Goal: Find specific page/section: Find specific page/section

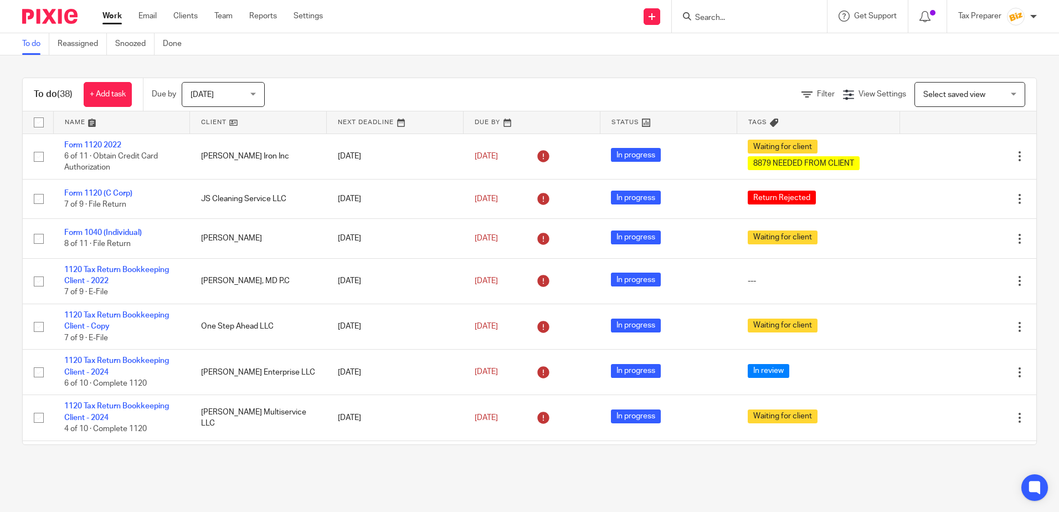
click at [719, 18] on input "Search" at bounding box center [744, 18] width 100 height 10
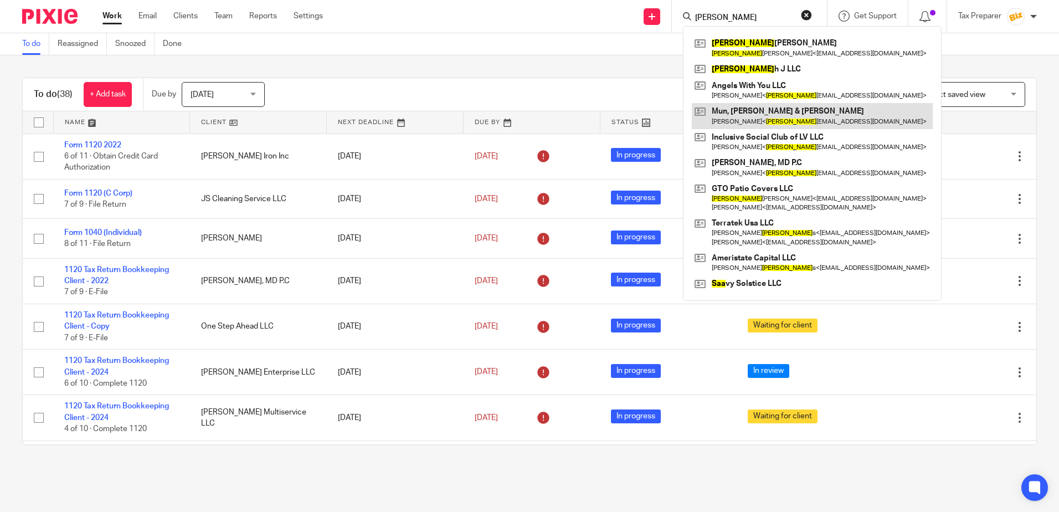
type input "sara"
click at [804, 111] on link at bounding box center [812, 115] width 241 height 25
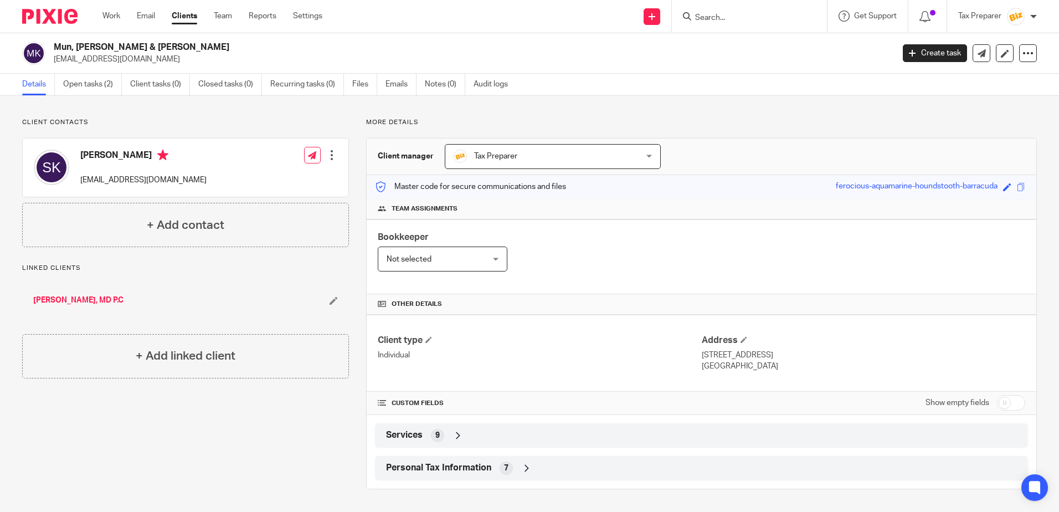
click at [524, 470] on icon at bounding box center [526, 468] width 11 height 11
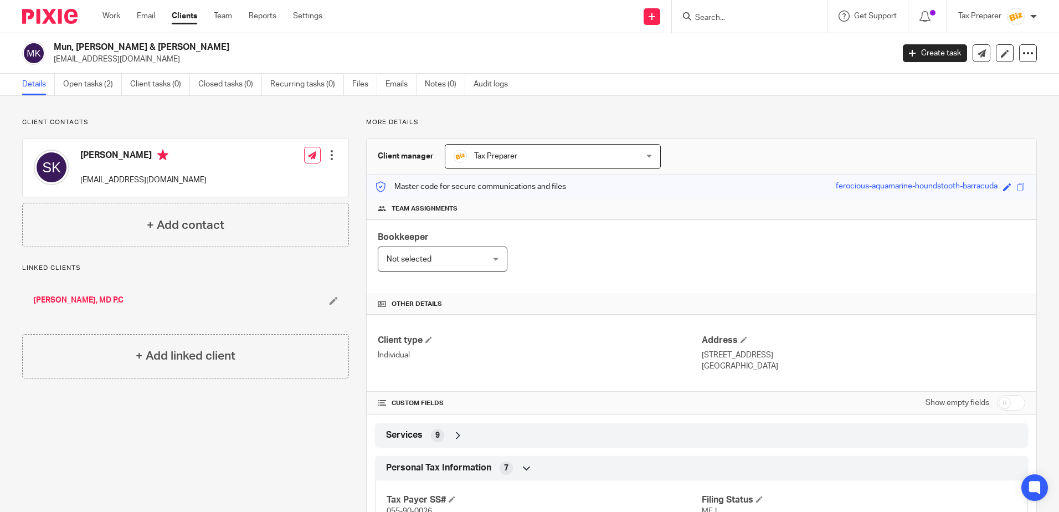
scroll to position [170, 0]
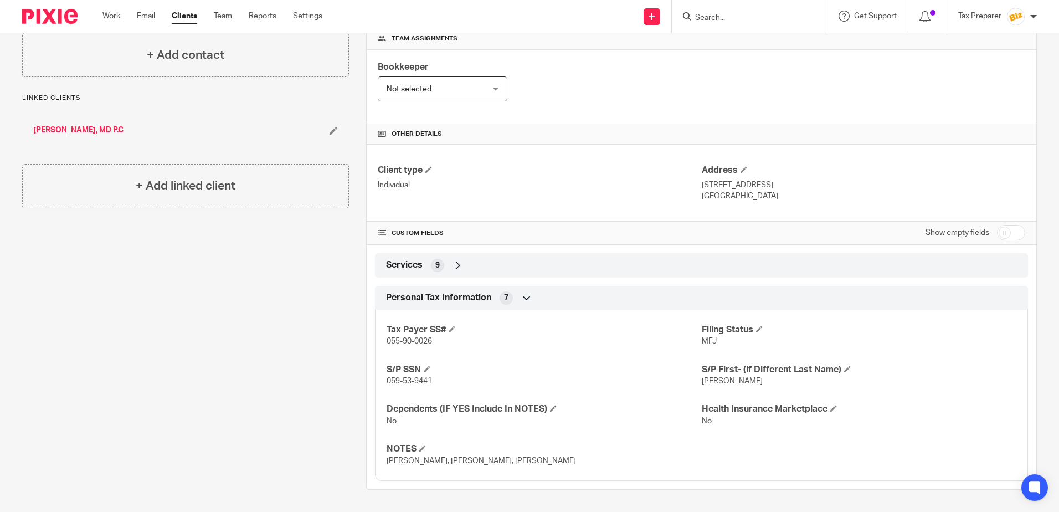
click at [453, 269] on icon at bounding box center [458, 265] width 11 height 11
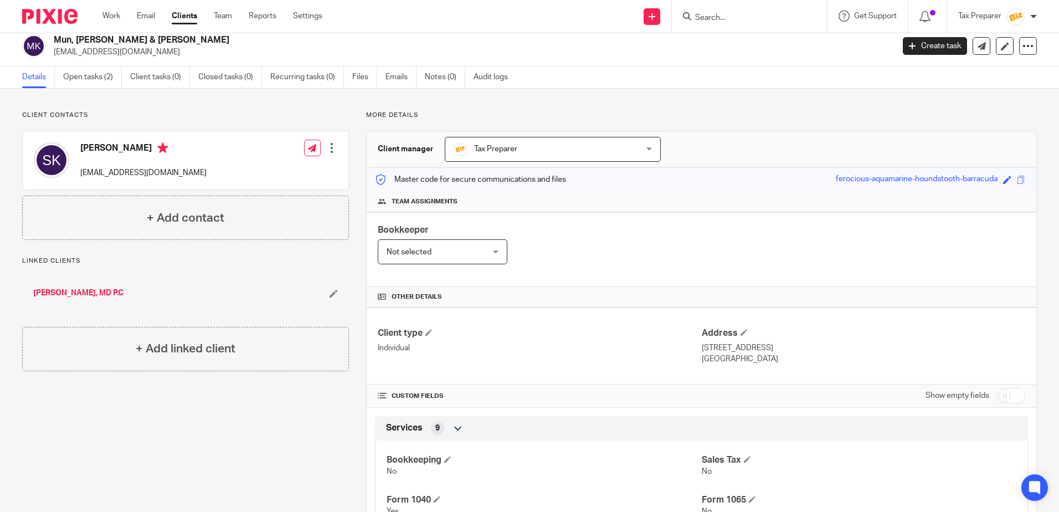
scroll to position [0, 0]
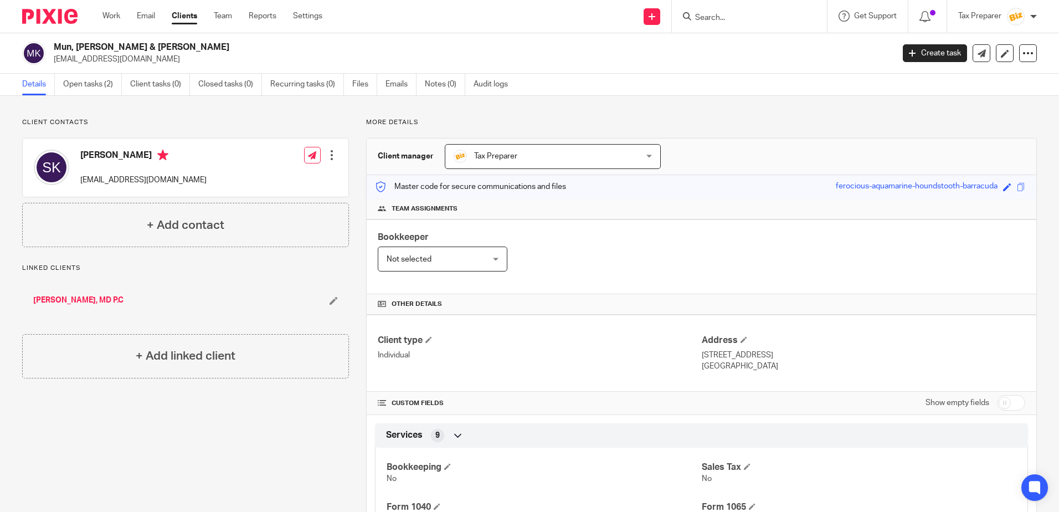
click at [591, 156] on span "Tax Preparer" at bounding box center [536, 156] width 165 height 23
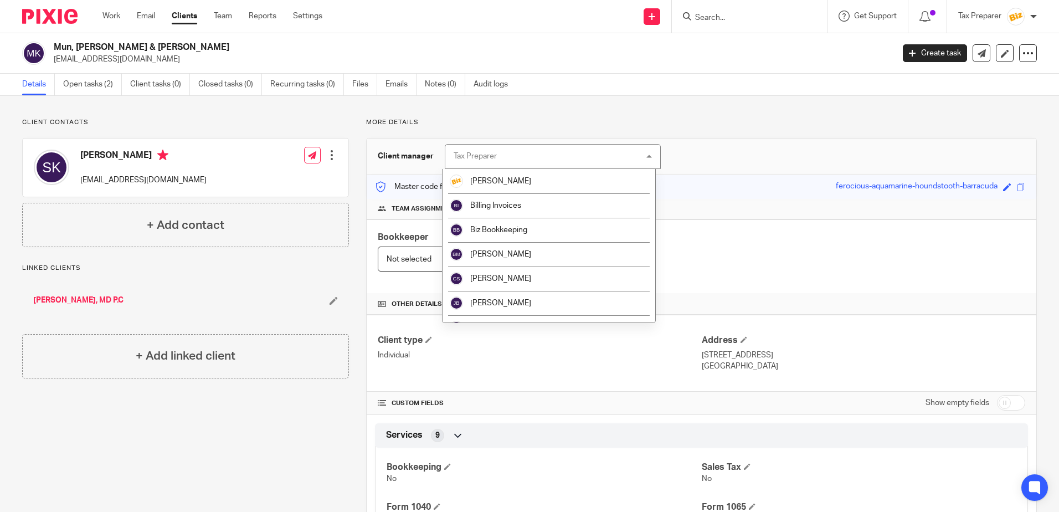
click at [710, 159] on div "Client manager Tax Preparer Tax Preparer Bill Stocker Billing Invoices Biz Book…" at bounding box center [702, 156] width 670 height 37
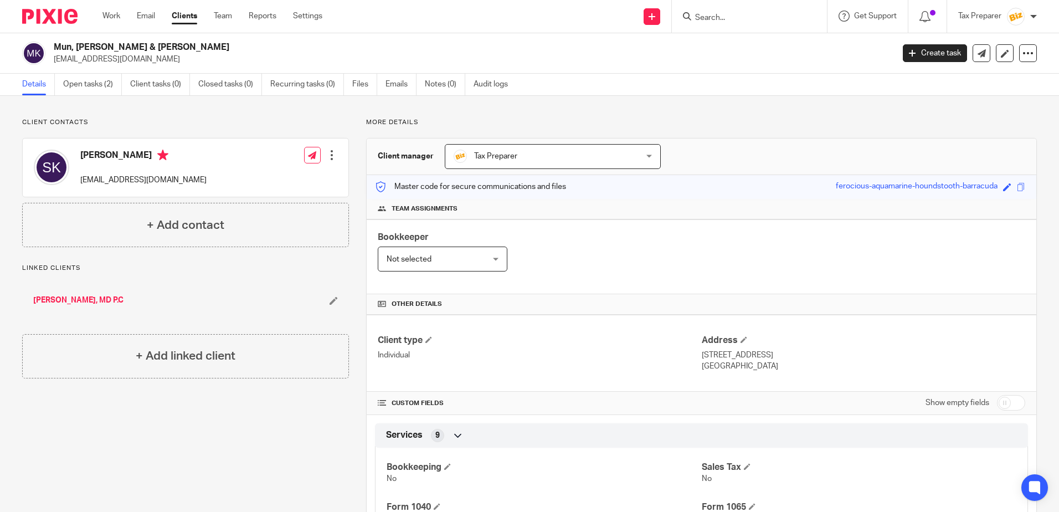
click at [490, 260] on div "Not selected Not selected" at bounding box center [443, 259] width 130 height 25
click at [587, 265] on div "Bookkeeper Not selected Not selected Not selected Bill Stocker Billing Invoices…" at bounding box center [702, 256] width 670 height 75
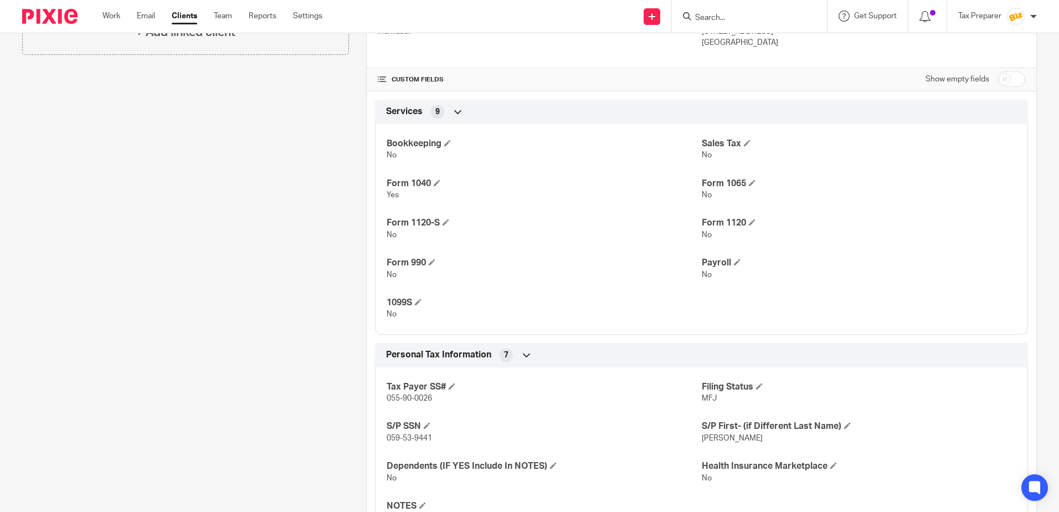
scroll to position [381, 0]
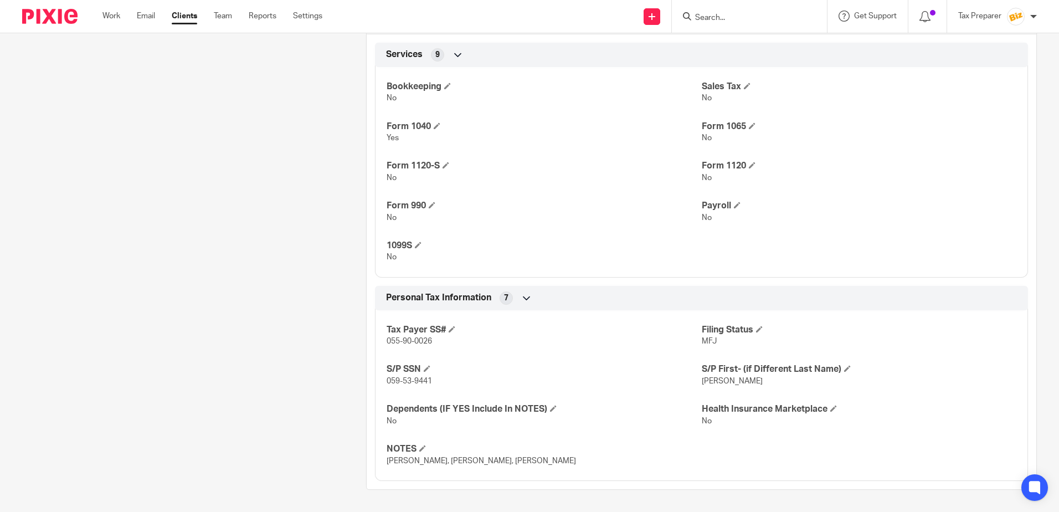
click at [525, 302] on icon at bounding box center [526, 297] width 11 height 11
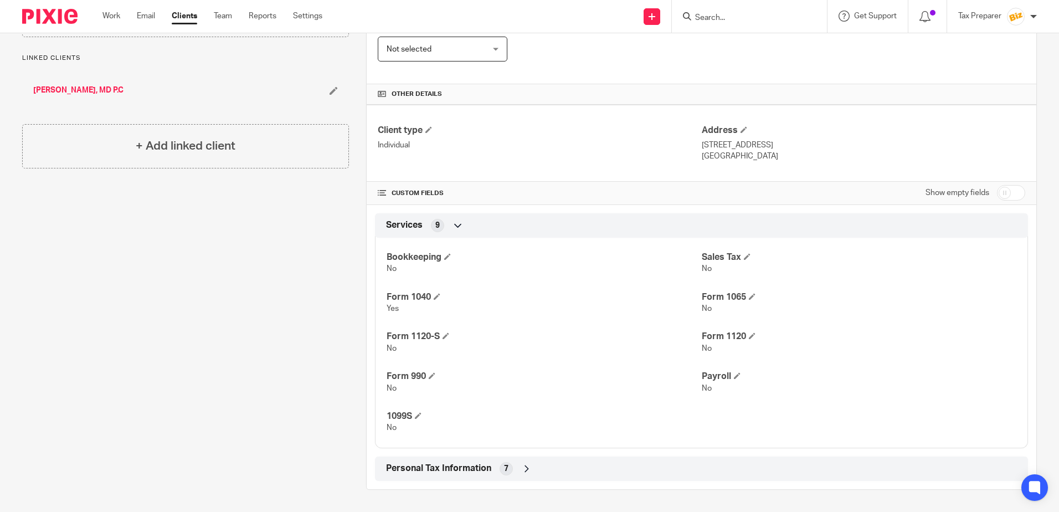
scroll to position [210, 0]
click at [521, 465] on icon at bounding box center [526, 468] width 11 height 11
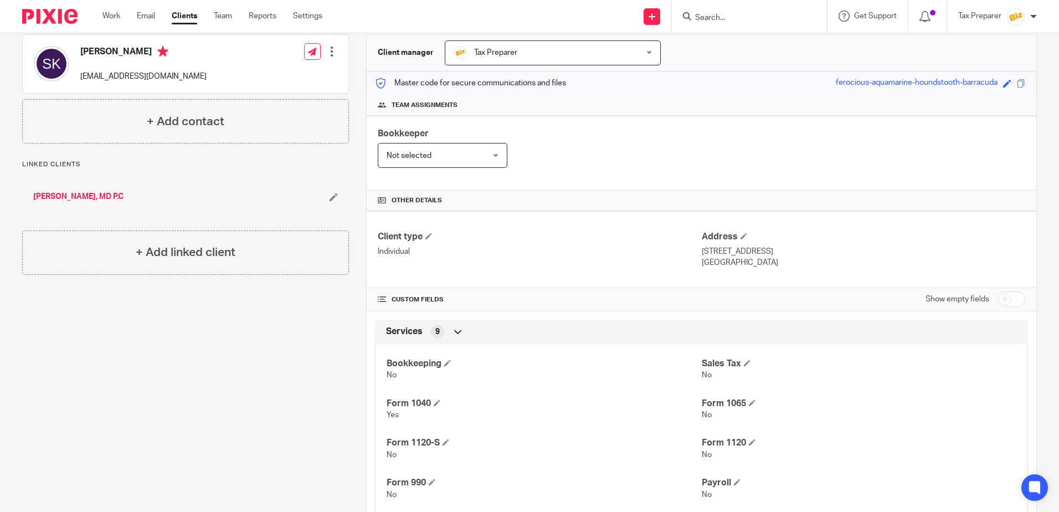
scroll to position [0, 0]
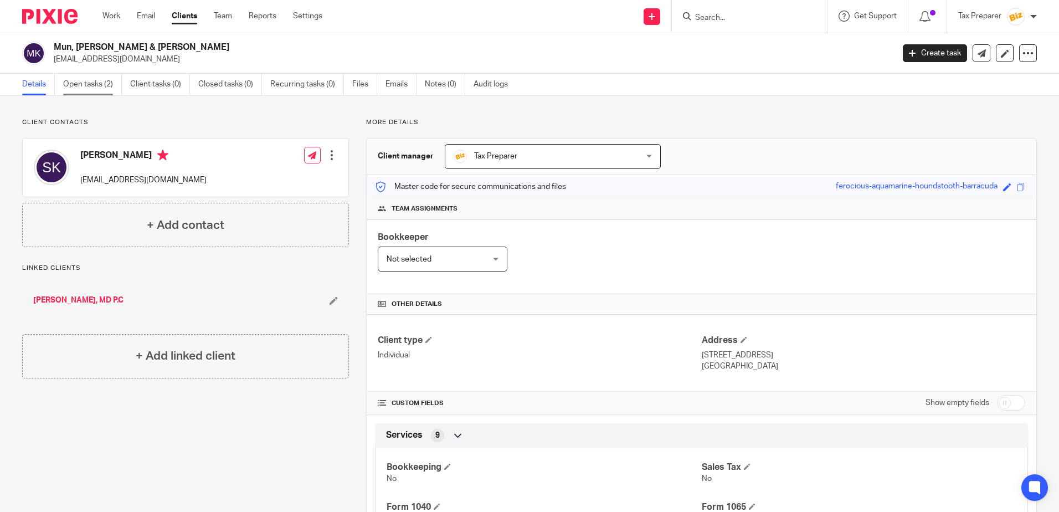
click at [104, 89] on link "Open tasks (2)" at bounding box center [92, 85] width 59 height 22
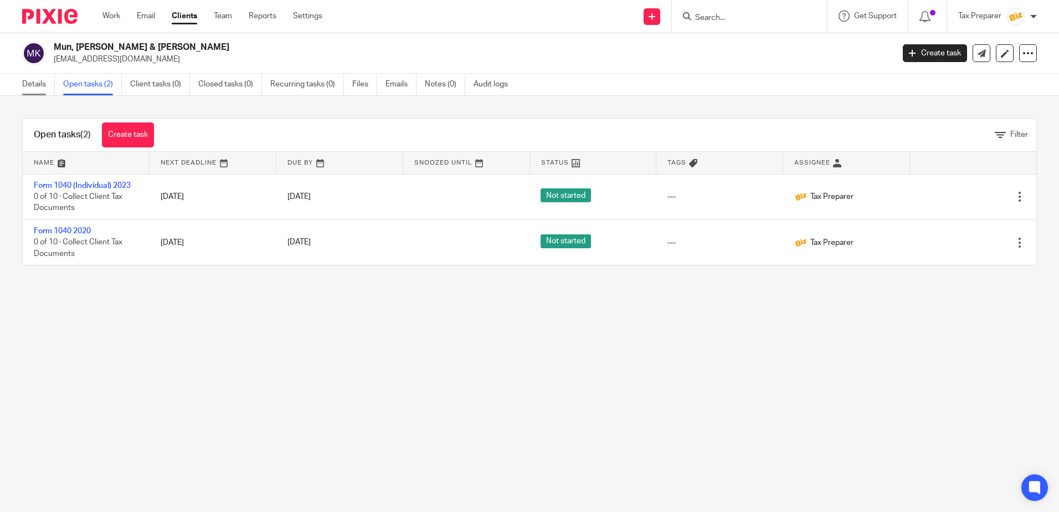
click at [37, 84] on link "Details" at bounding box center [38, 85] width 33 height 22
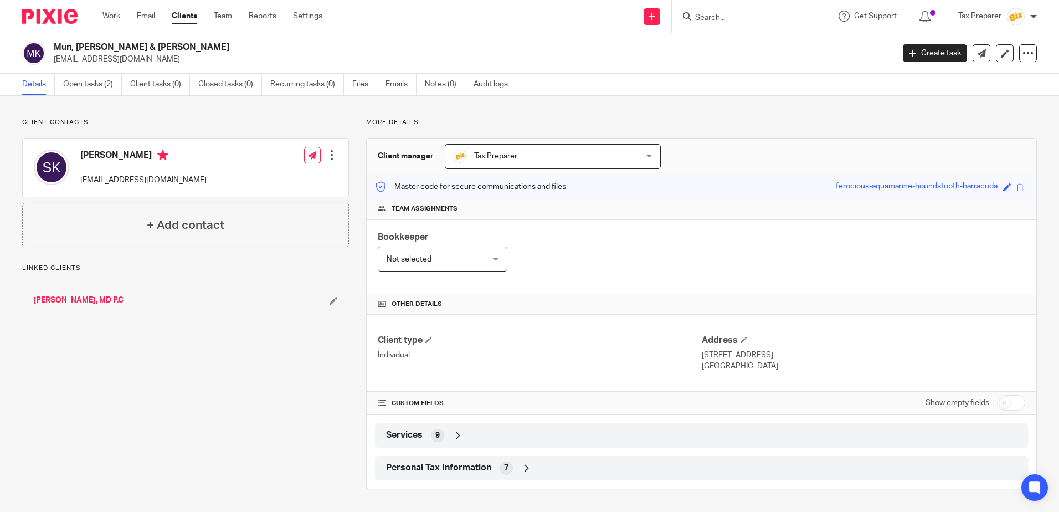
click at [699, 19] on input "Search" at bounding box center [744, 18] width 100 height 10
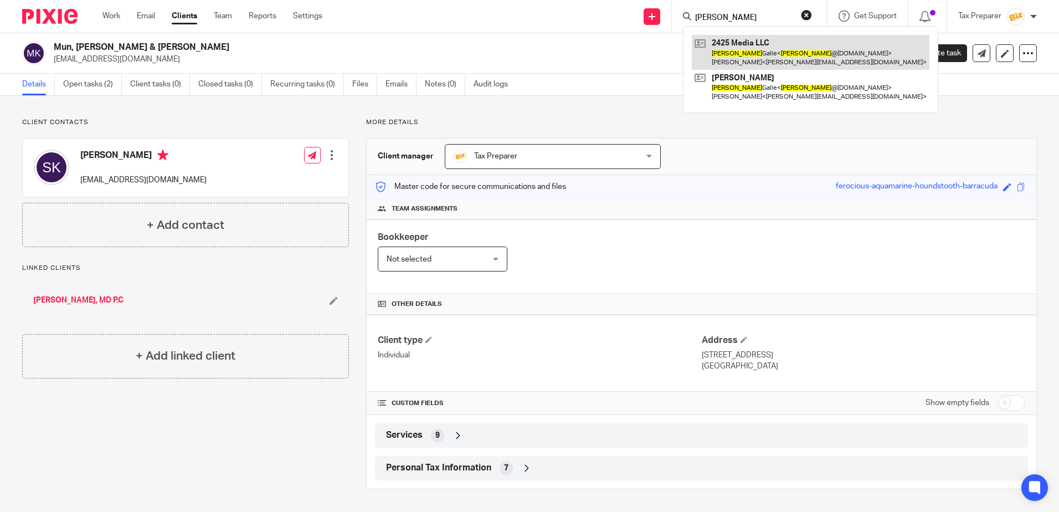
type input "marissa"
click at [757, 54] on link at bounding box center [811, 52] width 238 height 34
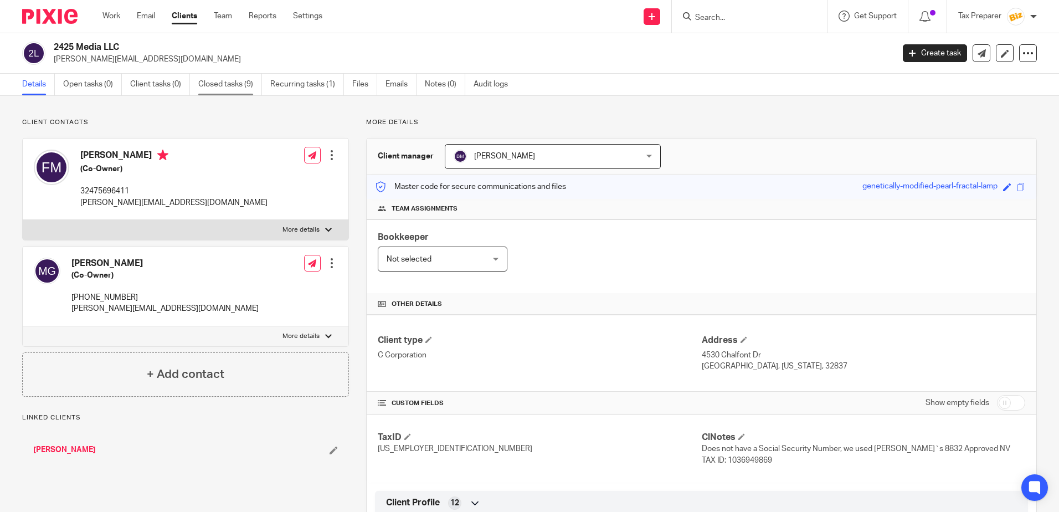
click at [225, 88] on link "Closed tasks (9)" at bounding box center [230, 85] width 64 height 22
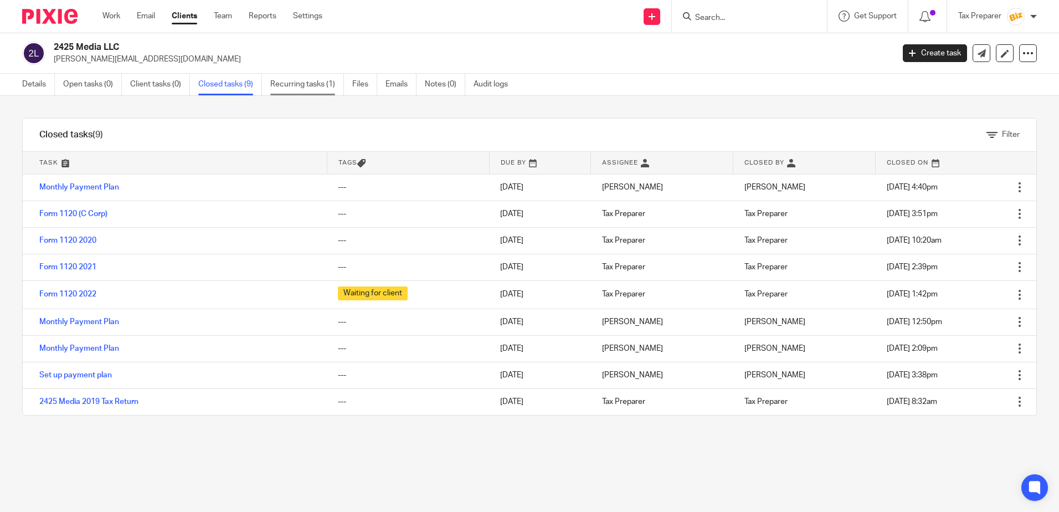
click at [301, 89] on link "Recurring tasks (1)" at bounding box center [307, 85] width 74 height 22
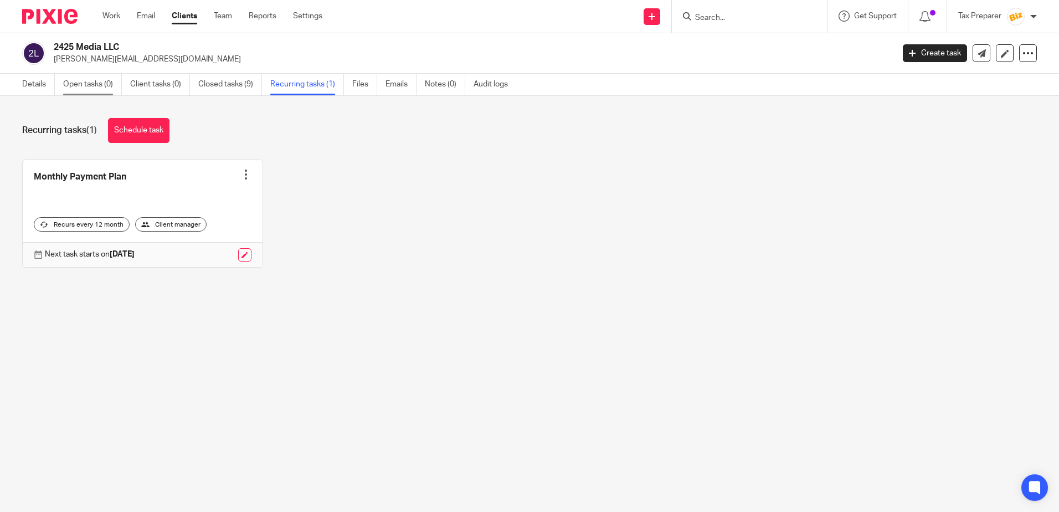
click at [93, 83] on link "Open tasks (0)" at bounding box center [92, 85] width 59 height 22
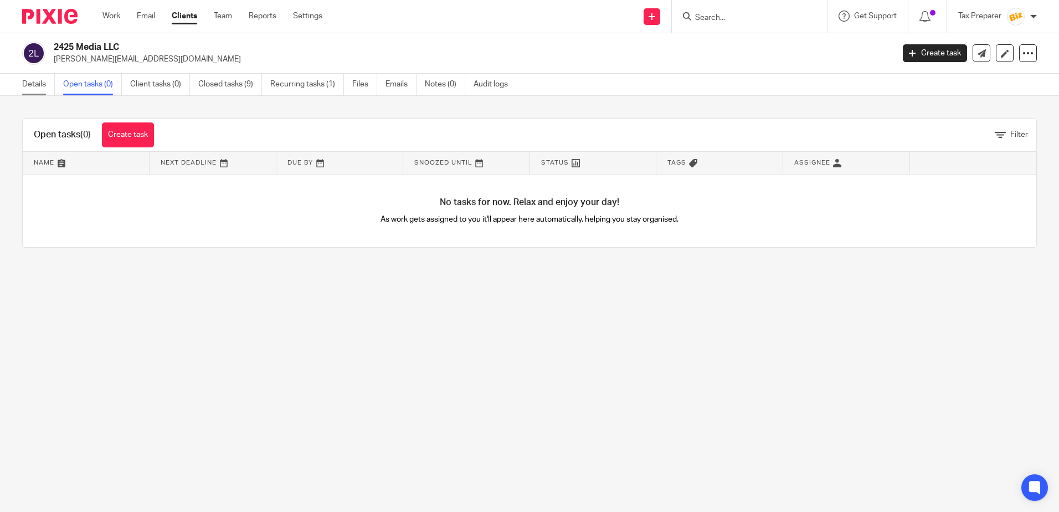
click at [33, 90] on link "Details" at bounding box center [38, 85] width 33 height 22
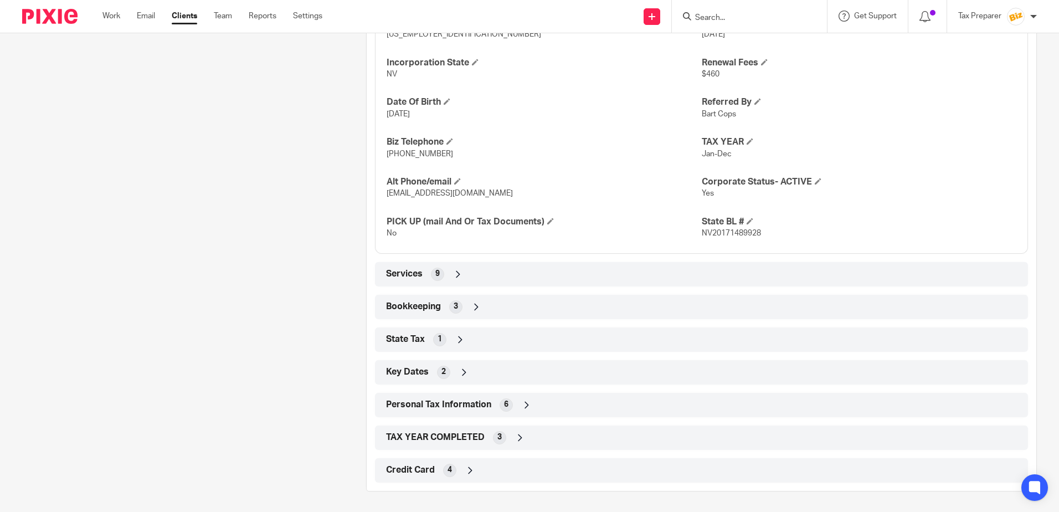
scroll to position [514, 0]
click at [448, 271] on div "Services 9" at bounding box center [701, 272] width 636 height 19
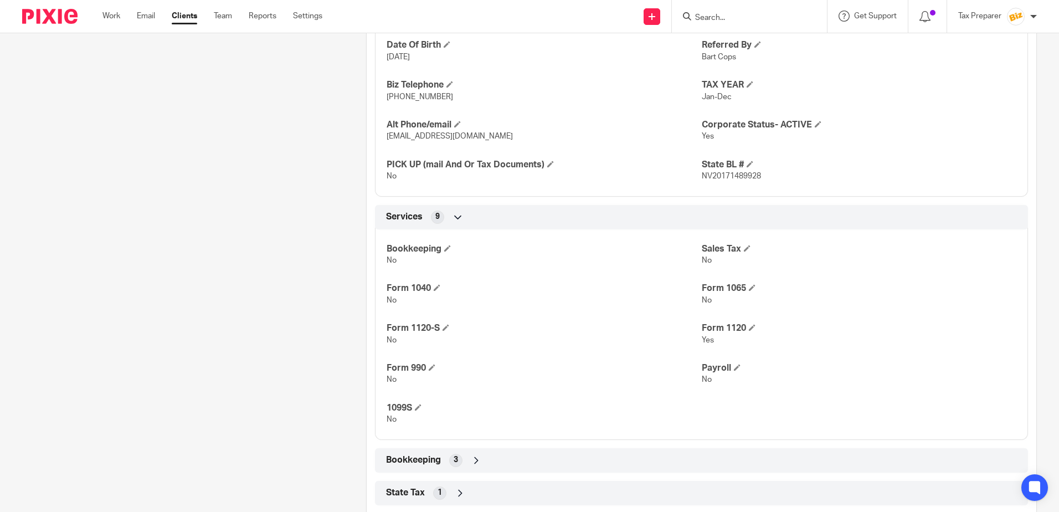
scroll to position [724, 0]
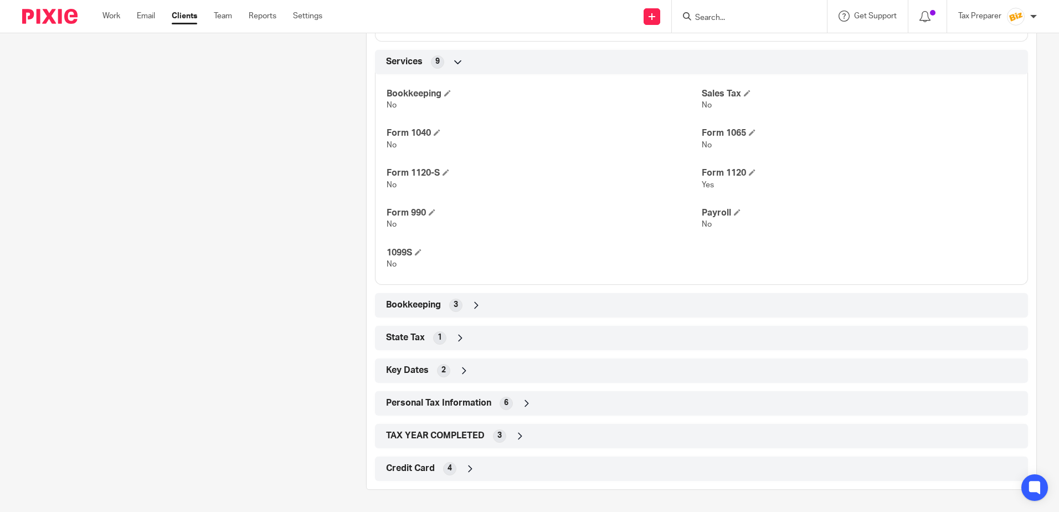
click at [473, 306] on icon at bounding box center [476, 305] width 11 height 11
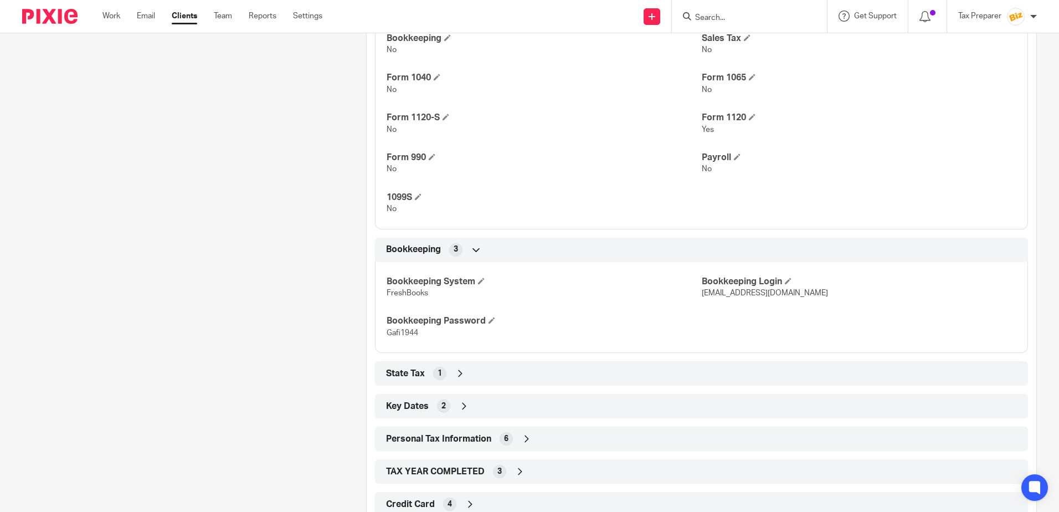
scroll to position [815, 0]
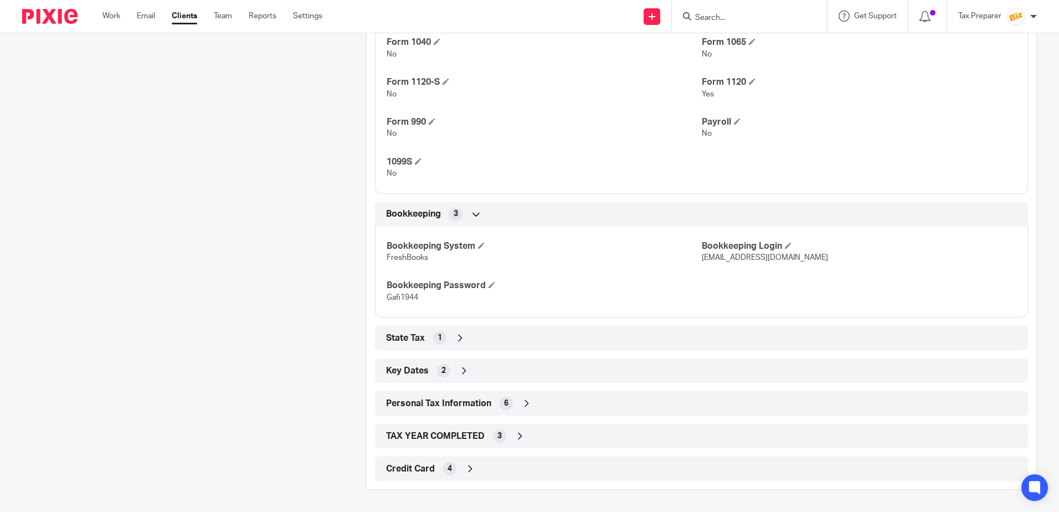
click at [459, 341] on icon at bounding box center [460, 337] width 11 height 11
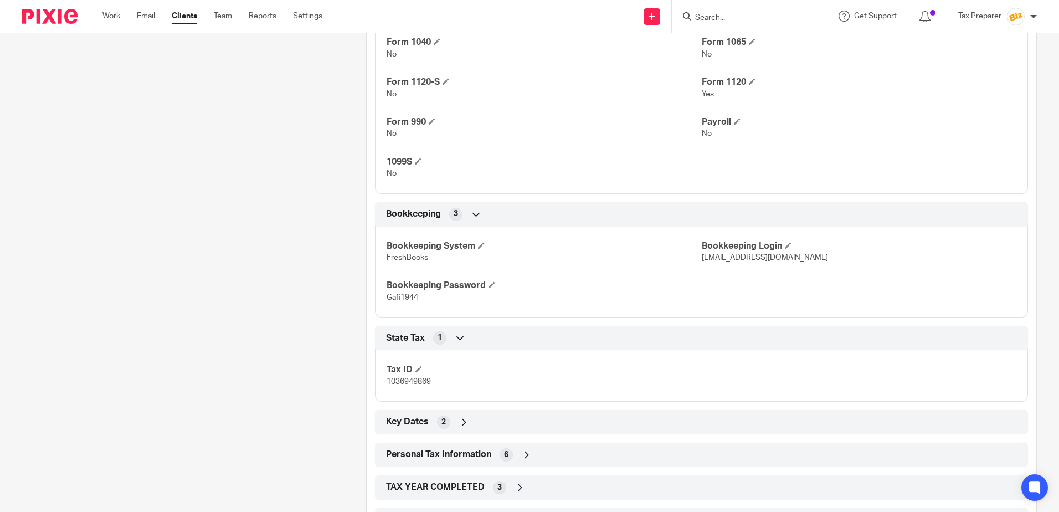
scroll to position [866, 0]
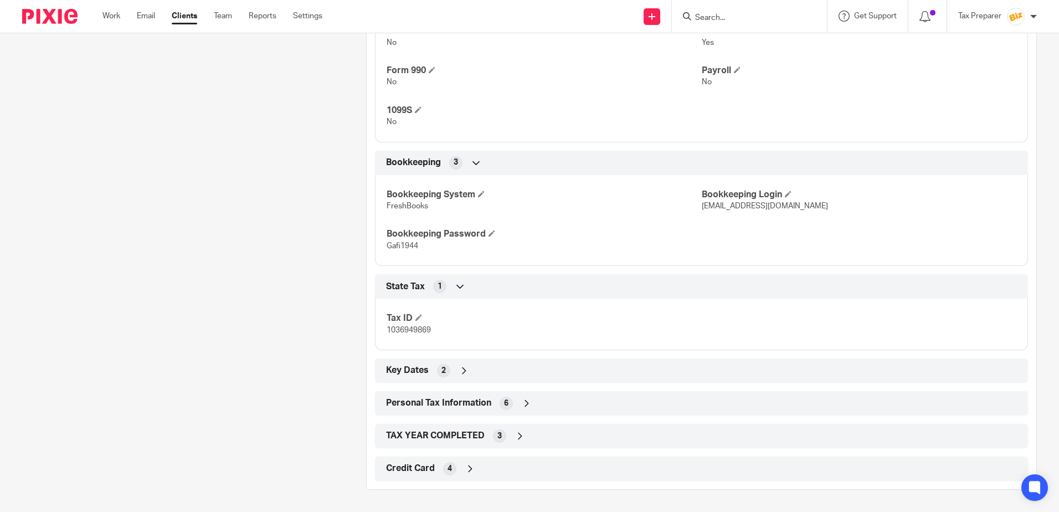
click at [461, 370] on icon at bounding box center [464, 370] width 11 height 11
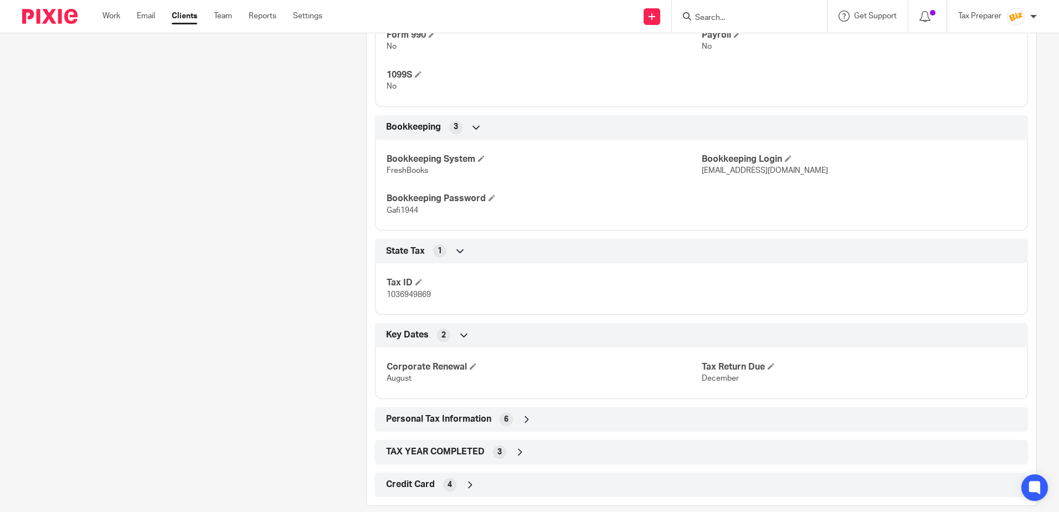
scroll to position [918, 0]
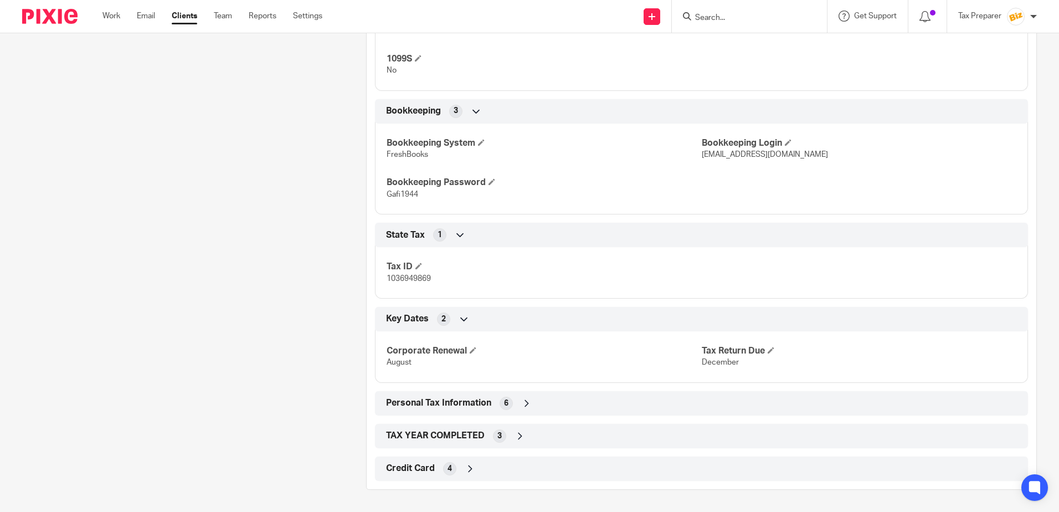
click at [525, 408] on icon at bounding box center [526, 403] width 11 height 11
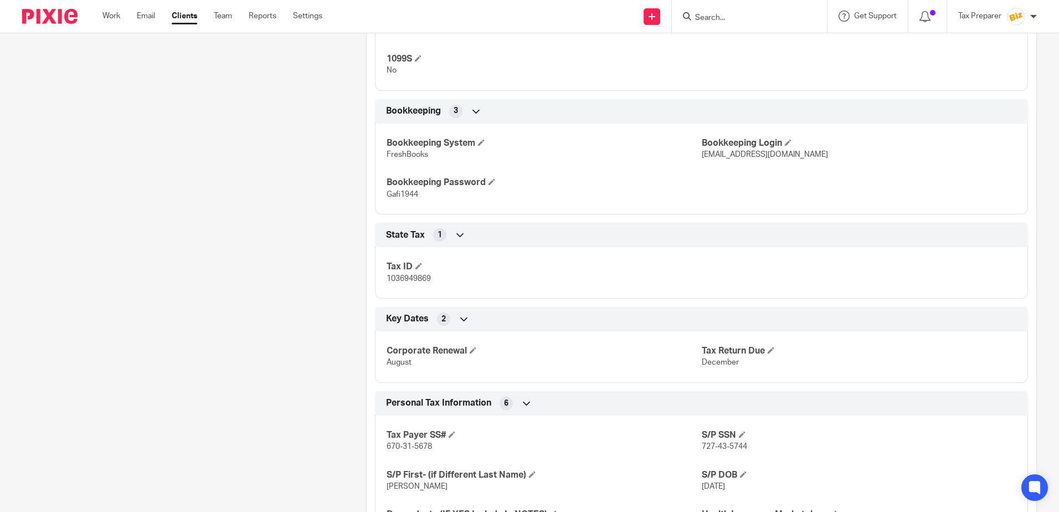
scroll to position [1049, 0]
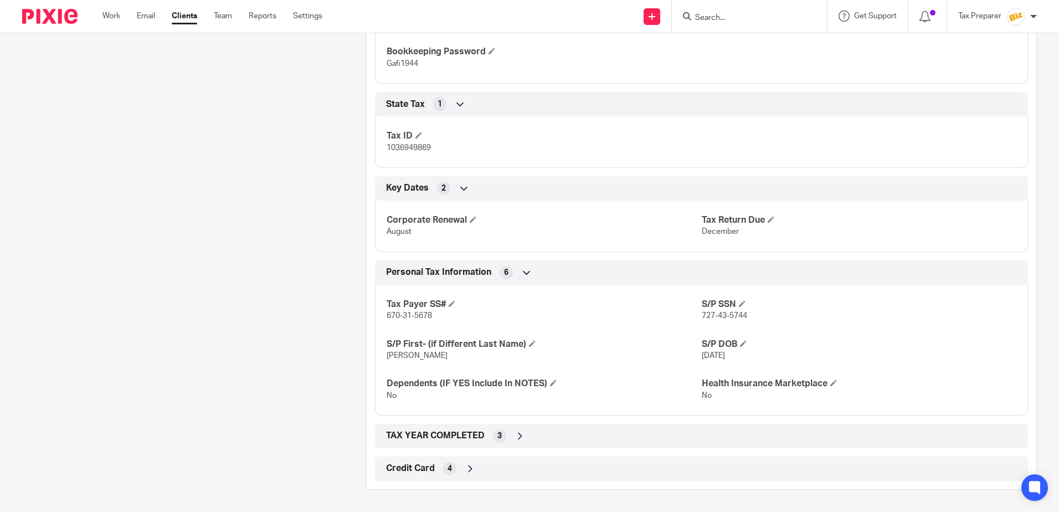
click at [515, 437] on icon at bounding box center [520, 435] width 11 height 11
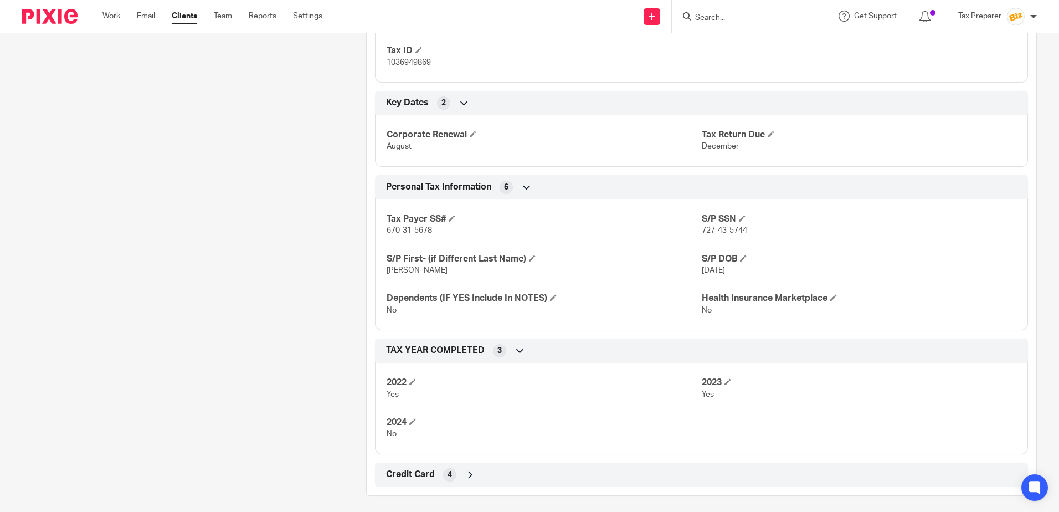
scroll to position [1140, 0]
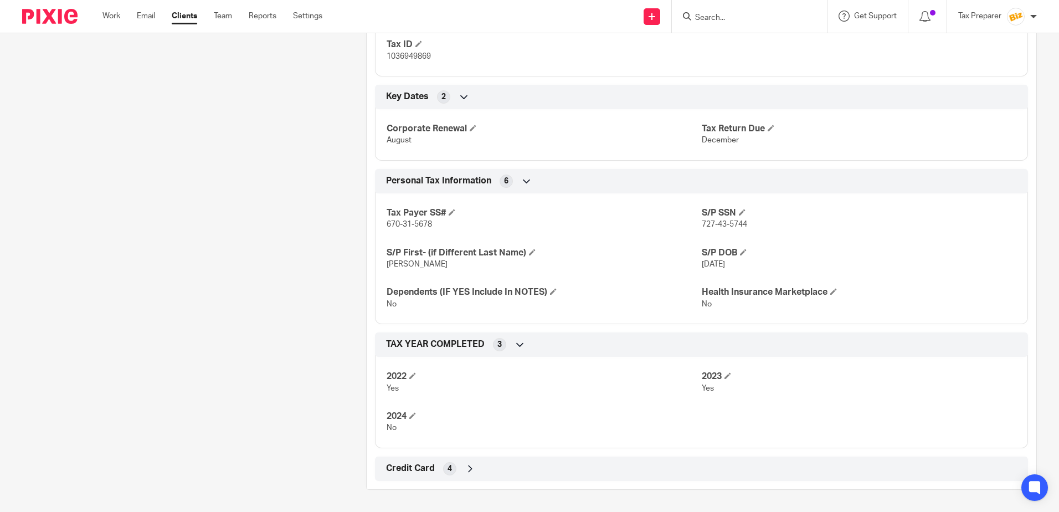
click at [471, 468] on icon at bounding box center [470, 468] width 11 height 11
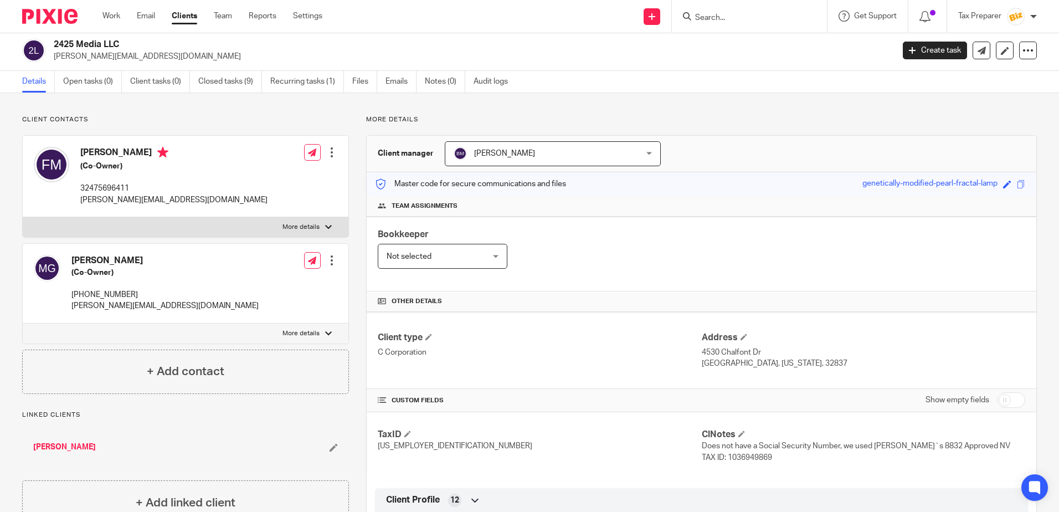
scroll to position [0, 0]
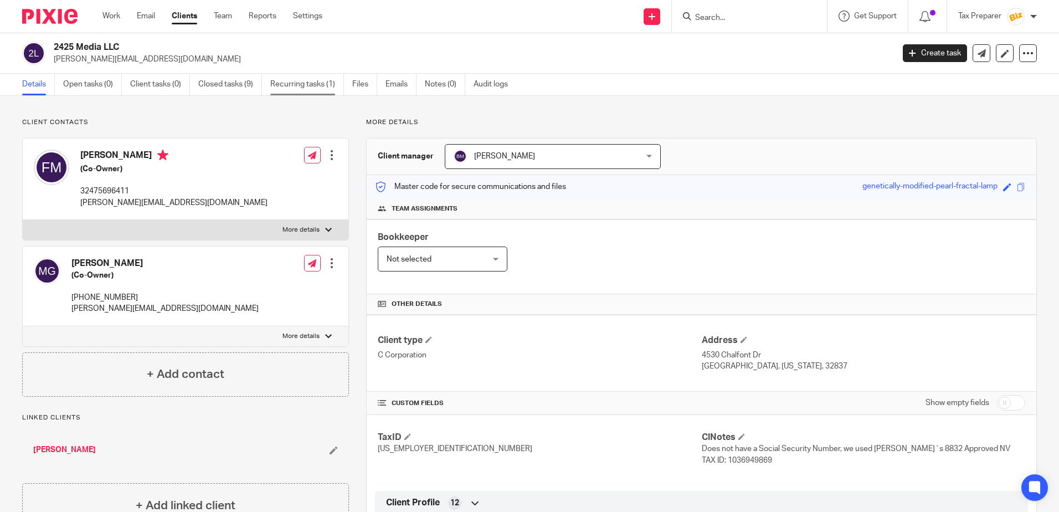
click at [309, 85] on link "Recurring tasks (1)" at bounding box center [307, 85] width 74 height 22
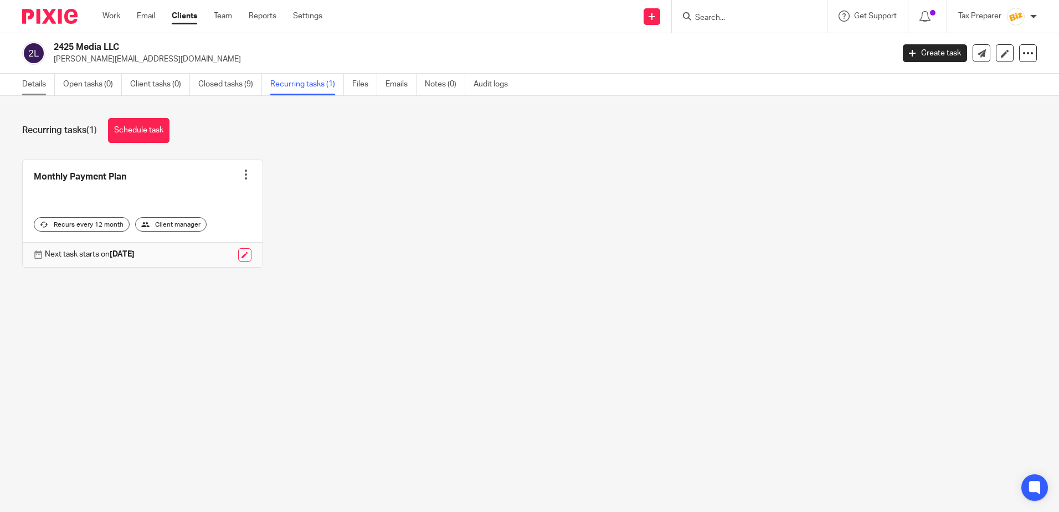
click at [30, 83] on link "Details" at bounding box center [38, 85] width 33 height 22
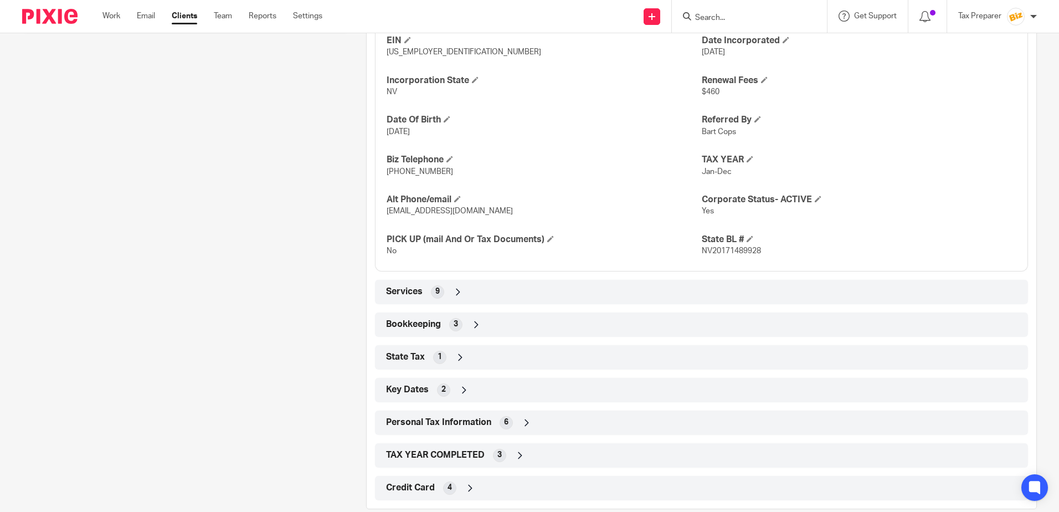
scroll to position [514, 0]
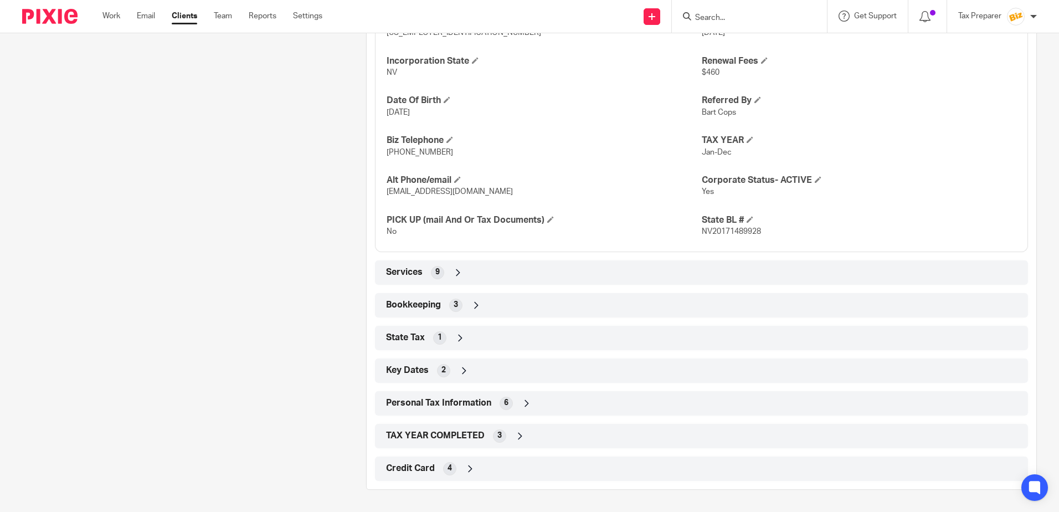
click at [453, 277] on icon at bounding box center [458, 272] width 11 height 11
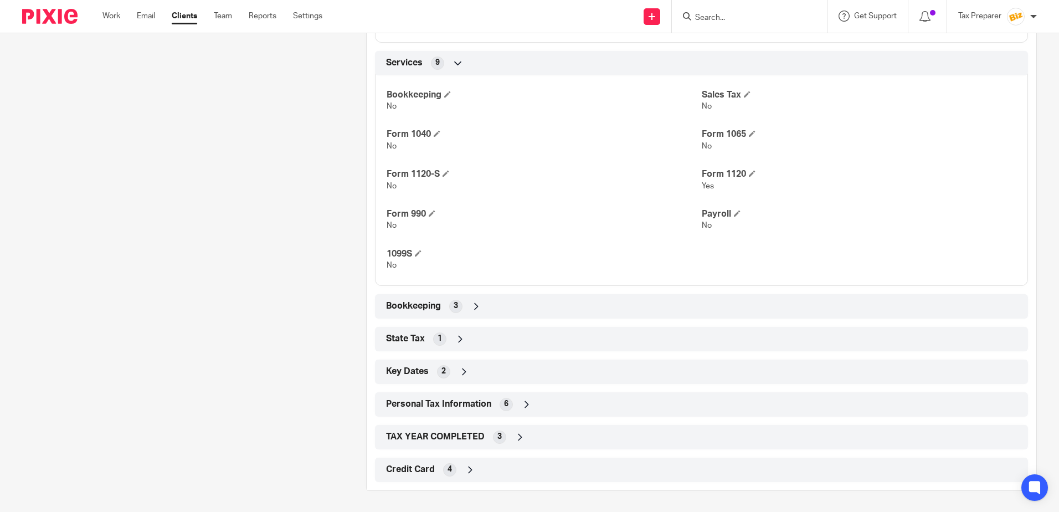
scroll to position [724, 0]
click at [473, 310] on icon at bounding box center [476, 305] width 11 height 11
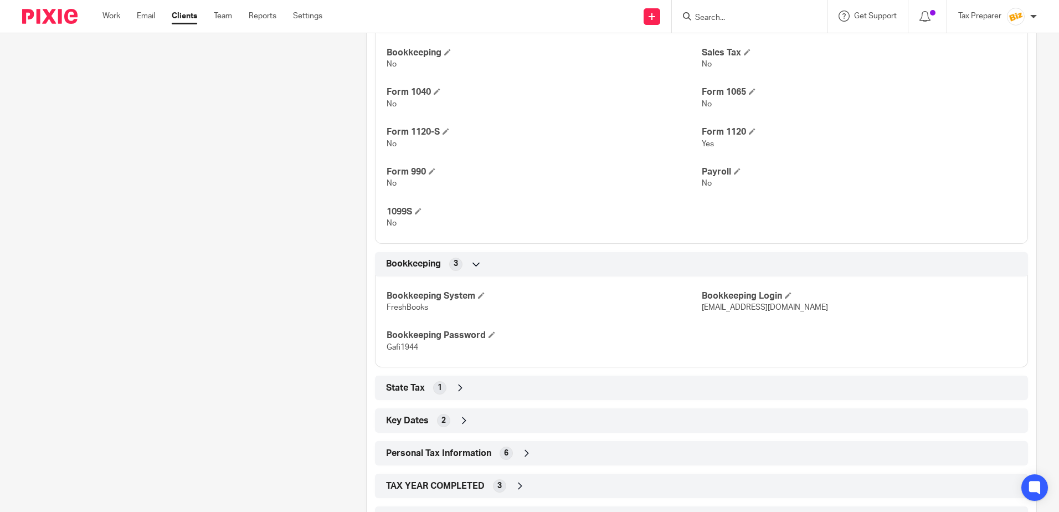
scroll to position [815, 0]
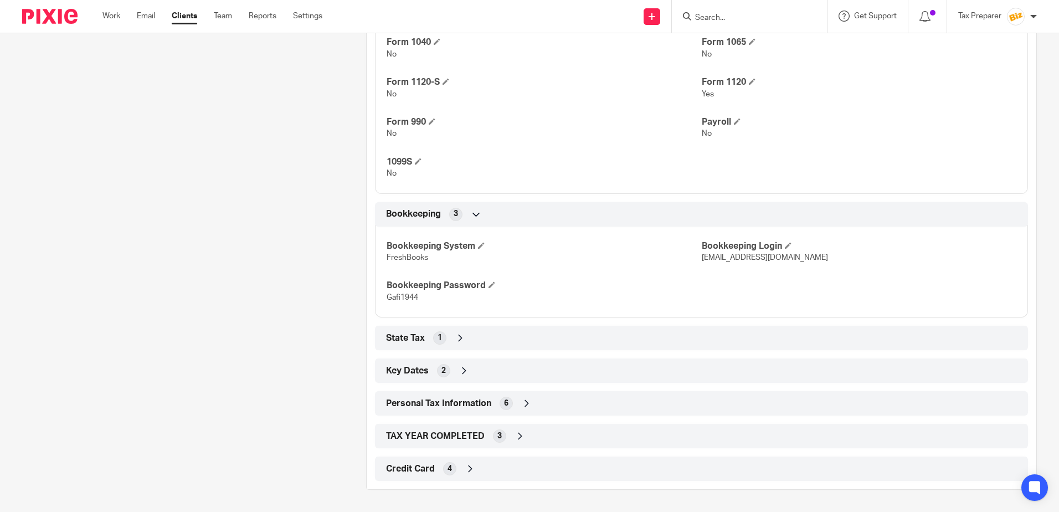
click at [516, 409] on div "Personal Tax Information 6" at bounding box center [701, 403] width 636 height 19
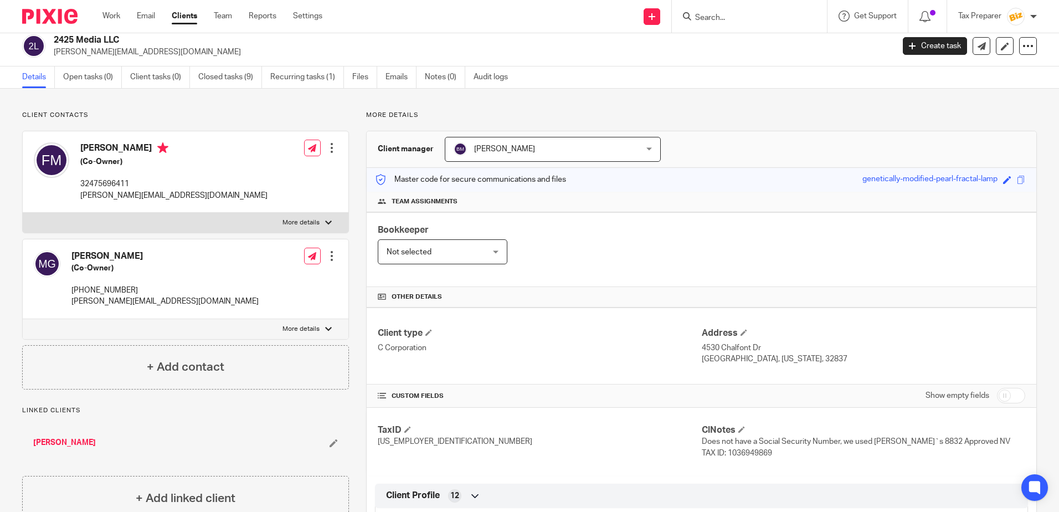
scroll to position [0, 0]
